Goal: Task Accomplishment & Management: Complete application form

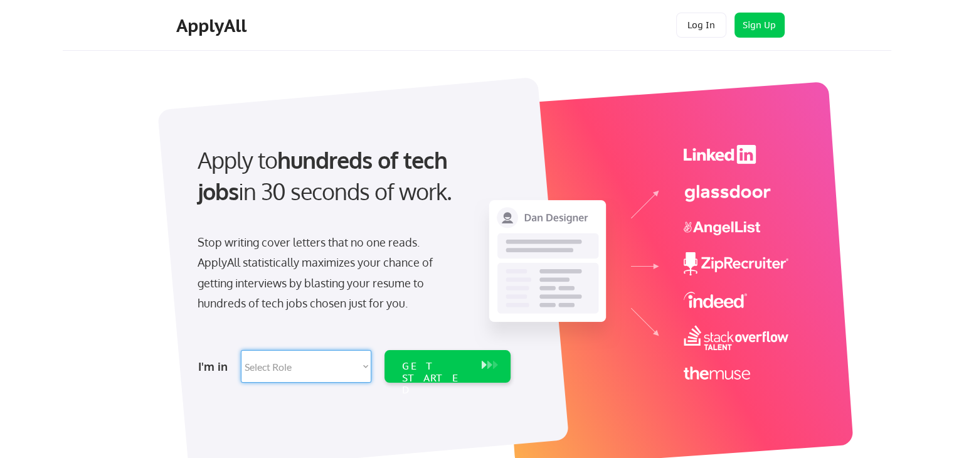
click at [280, 362] on select "Select Role Software Engineering Product Management Customer Success Sales UI/U…" at bounding box center [306, 366] width 131 height 33
select select ""tech_finance_biz_ops_cos""
select select ""sales0""
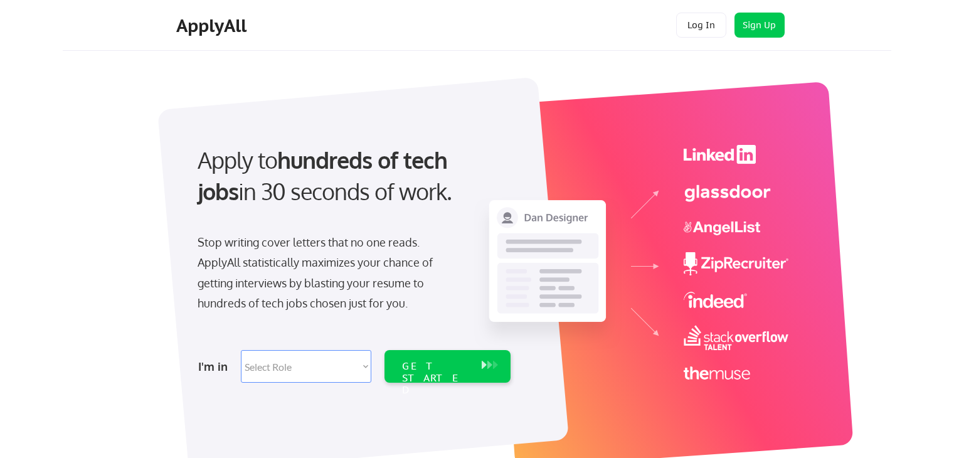
select select ""tech_finance_biz_ops_cos""
click at [272, 375] on select "Select Role Software Engineering Product Management Customer Success Sales UI/U…" at bounding box center [306, 366] width 131 height 33
select select ""sales0""
click at [241, 350] on select "Select Role Software Engineering Product Management Customer Success Sales UI/U…" at bounding box center [306, 366] width 131 height 33
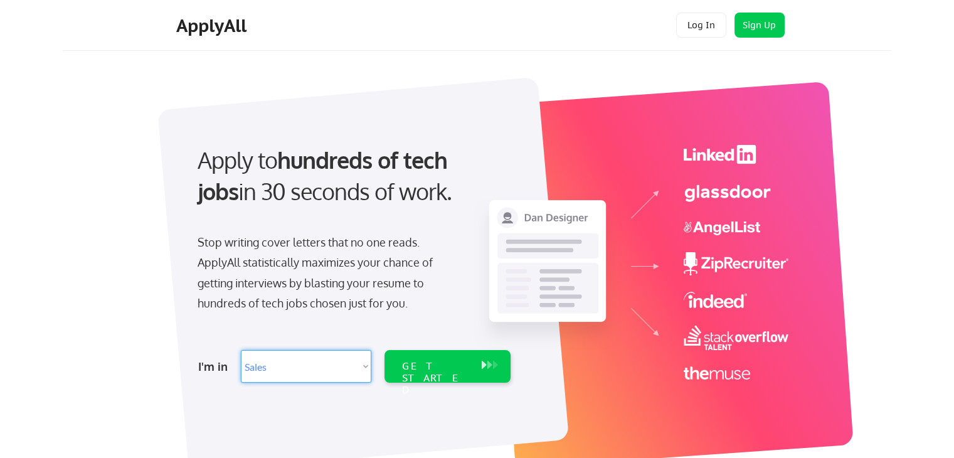
select select ""sales0""
click at [430, 370] on div "GET STARTED" at bounding box center [435, 378] width 67 height 36
select select ""sales0""
